Goal: Transaction & Acquisition: Purchase product/service

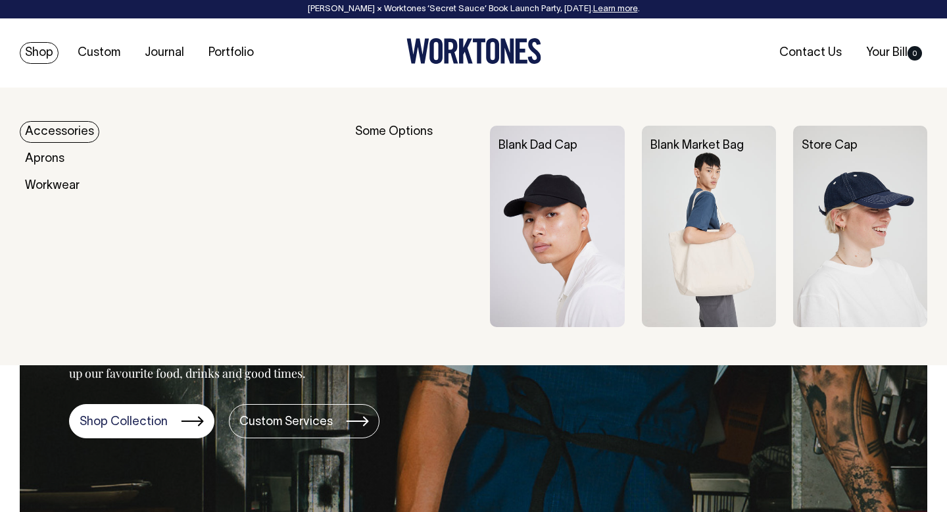
click at [41, 132] on link "Accessories" at bounding box center [60, 132] width 80 height 22
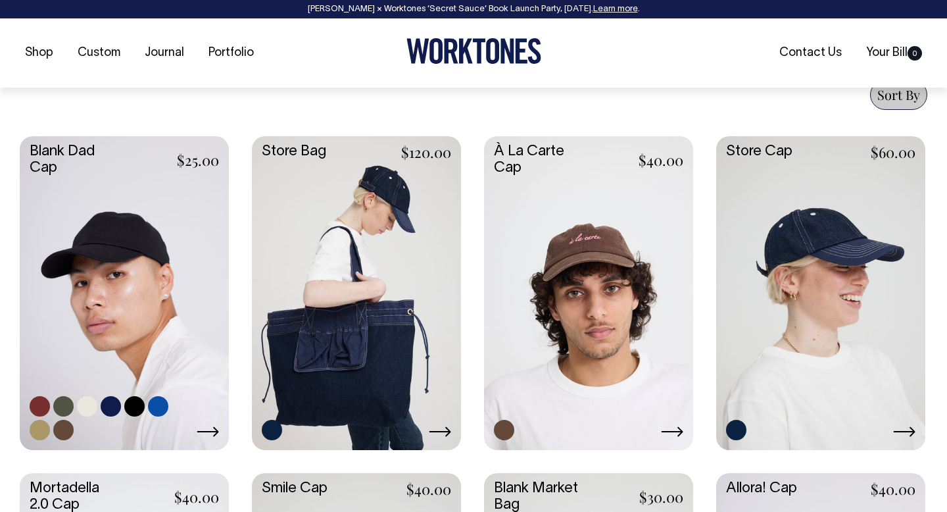
scroll to position [519, 0]
click at [149, 231] on link at bounding box center [124, 290] width 209 height 311
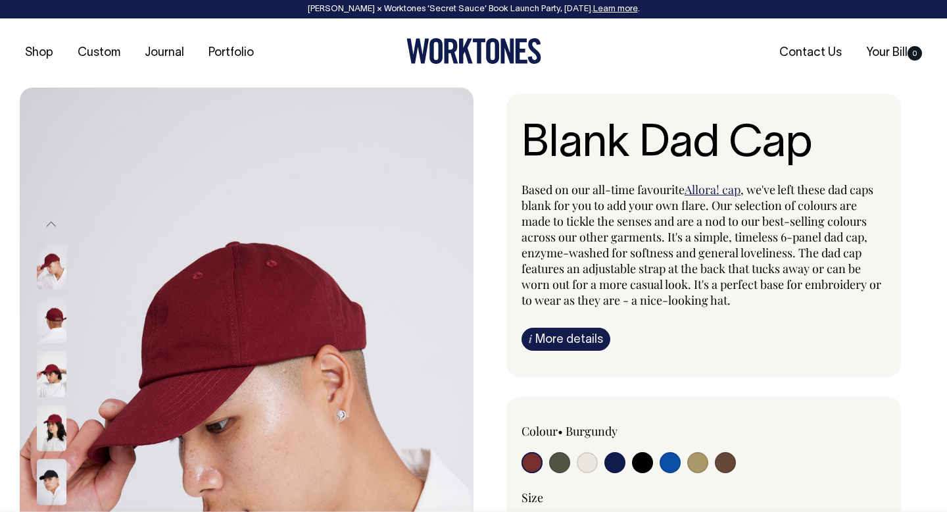
click at [585, 466] on input "radio" at bounding box center [587, 462] width 21 height 21
radio input "true"
select select "Natural"
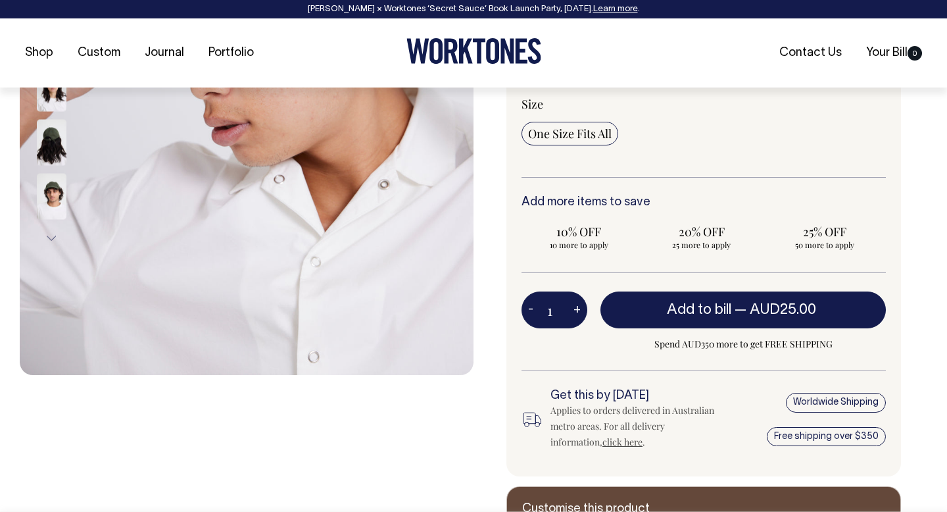
scroll to position [394, 0]
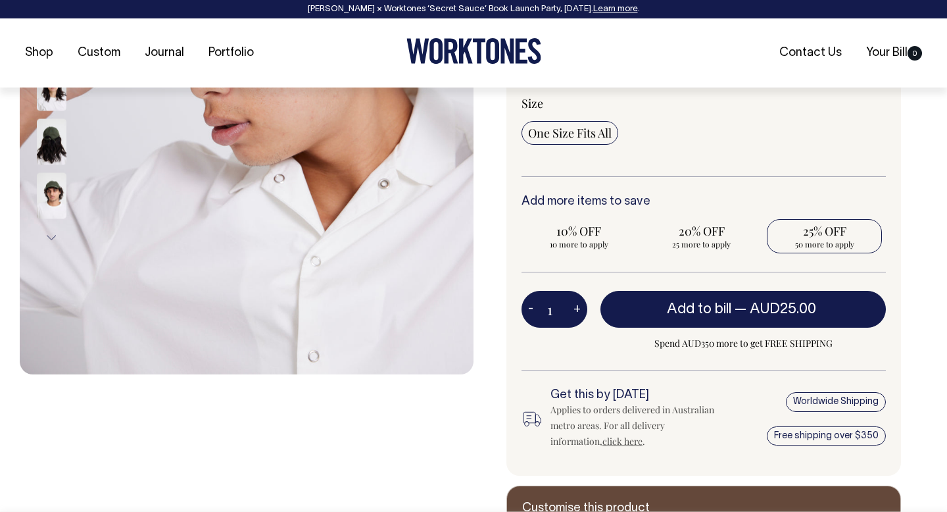
click at [833, 241] on span "50 more to apply" at bounding box center [824, 244] width 102 height 11
click at [833, 241] on input "25% OFF 50 more to apply" at bounding box center [824, 236] width 115 height 34
radio input "true"
type input "50"
radio input "true"
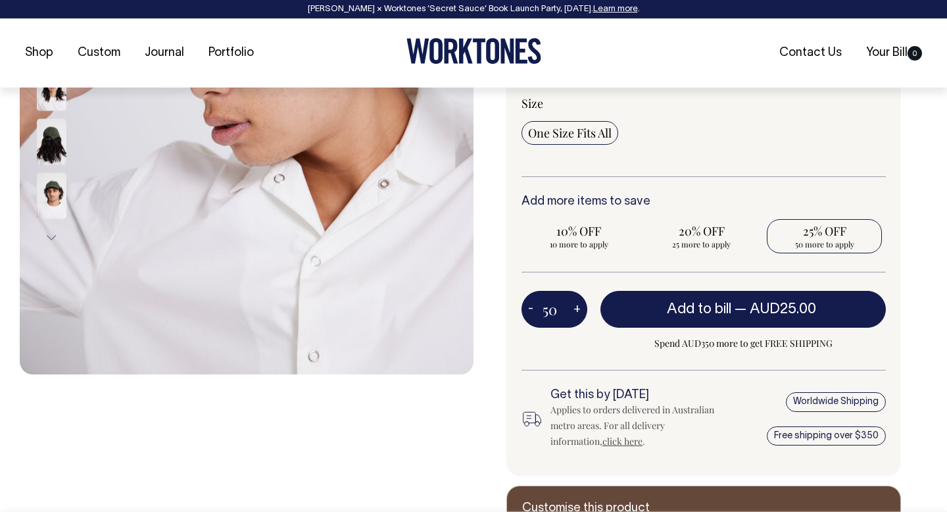
select select
type input "50"
click at [613, 7] on link "Learn more" at bounding box center [615, 9] width 45 height 8
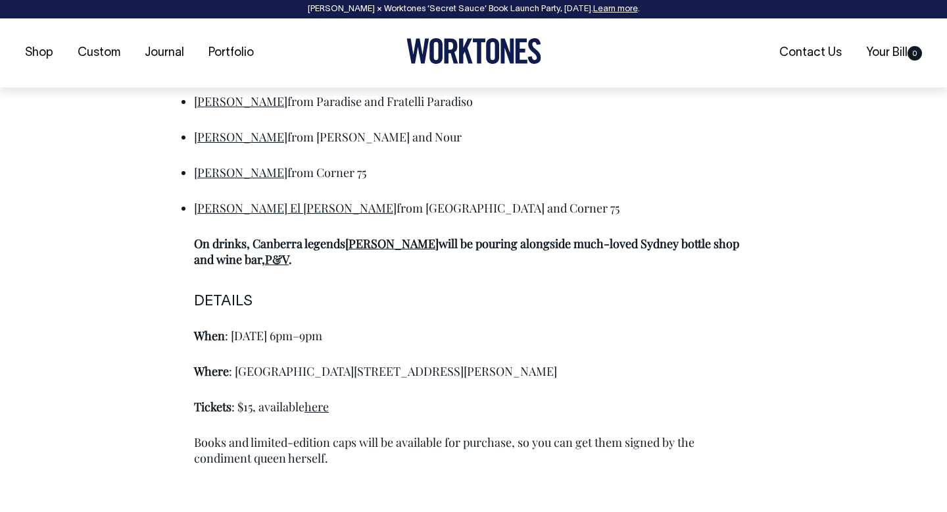
scroll to position [876, 0]
click at [313, 407] on link "here" at bounding box center [316, 406] width 24 height 16
click at [317, 408] on link "here" at bounding box center [316, 406] width 24 height 16
click at [318, 408] on link "here" at bounding box center [316, 406] width 24 height 16
click at [318, 410] on link "here" at bounding box center [316, 406] width 24 height 16
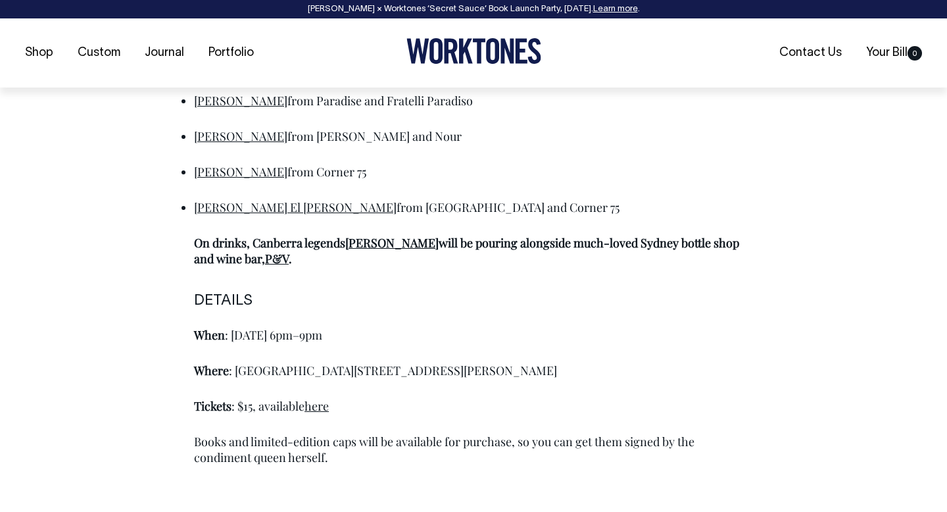
click at [320, 403] on link "here" at bounding box center [316, 406] width 24 height 16
click at [314, 407] on link "here" at bounding box center [316, 406] width 24 height 16
click at [318, 404] on link "here" at bounding box center [316, 406] width 24 height 16
